Goal: Information Seeking & Learning: Check status

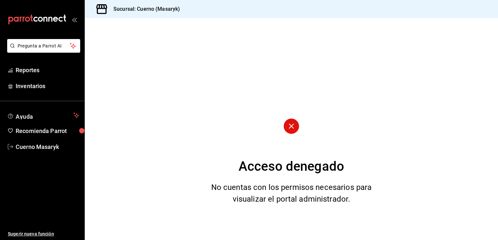
click at [292, 129] on circle at bounding box center [290, 126] width 15 height 15
click at [27, 71] on span "Reportes" at bounding box center [48, 70] width 64 height 9
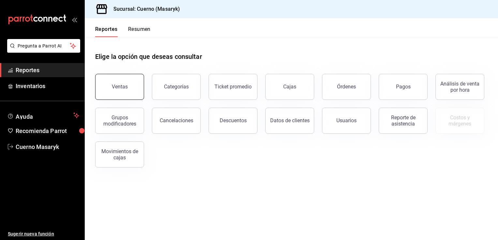
click at [107, 83] on button "Ventas" at bounding box center [119, 87] width 49 height 26
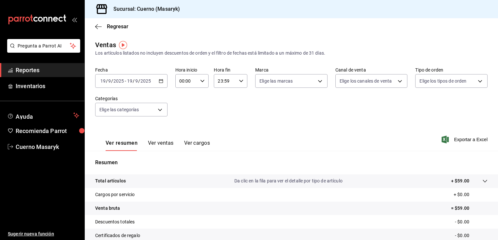
click at [160, 81] on icon "button" at bounding box center [161, 81] width 5 height 5
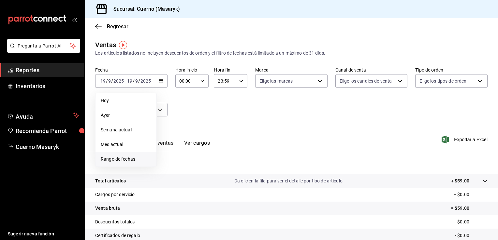
click at [129, 160] on span "Rango de fechas" at bounding box center [126, 159] width 50 height 7
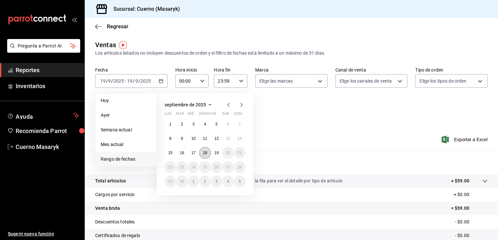
click at [205, 155] on button "18" at bounding box center [204, 153] width 11 height 12
click at [216, 154] on abbr "19" at bounding box center [216, 153] width 4 height 5
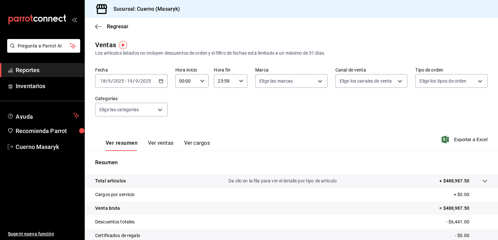
click at [198, 82] on div "00:00 Hora inicio" at bounding box center [192, 81] width 34 height 14
click at [182, 138] on span "04" at bounding box center [182, 137] width 6 height 5
type input "04:00"
click at [197, 94] on button "00" at bounding box center [199, 97] width 14 height 13
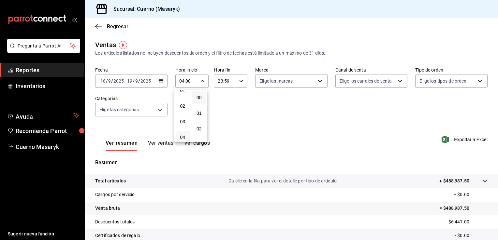
click at [239, 81] on div at bounding box center [249, 120] width 498 height 240
click at [239, 81] on \(Stroke\) "button" at bounding box center [241, 81] width 4 height 2
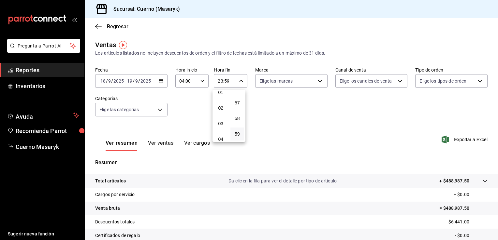
scroll to position [23, 0]
click at [219, 136] on span "04" at bounding box center [221, 137] width 6 height 5
click at [236, 99] on span "00" at bounding box center [237, 97] width 6 height 5
type input "04:00"
click at [168, 144] on div at bounding box center [249, 120] width 498 height 240
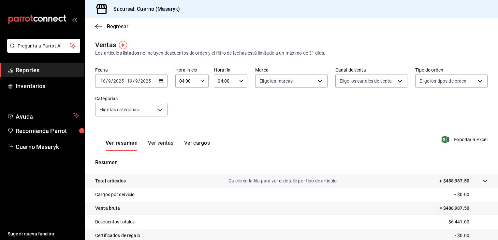
click at [163, 144] on button "Ver ventas" at bounding box center [161, 145] width 26 height 11
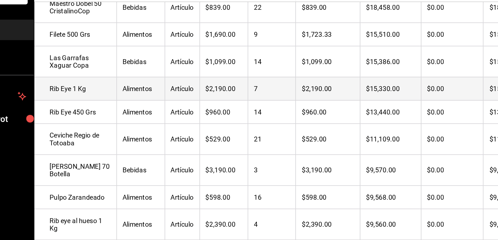
scroll to position [186, 0]
